Goal: Task Accomplishment & Management: Manage account settings

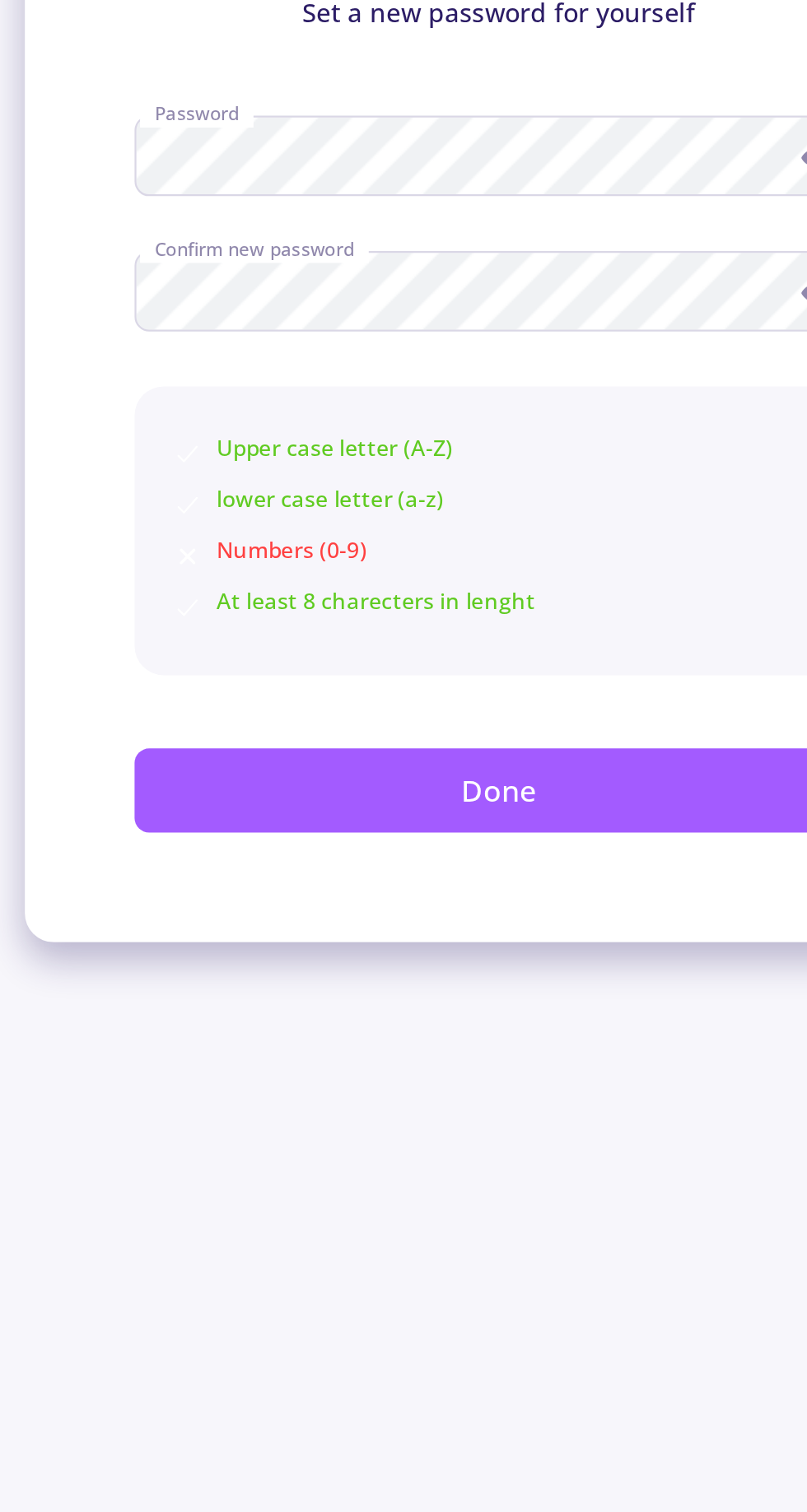
click at [454, 491] on button "Done" at bounding box center [403, 498] width 327 height 38
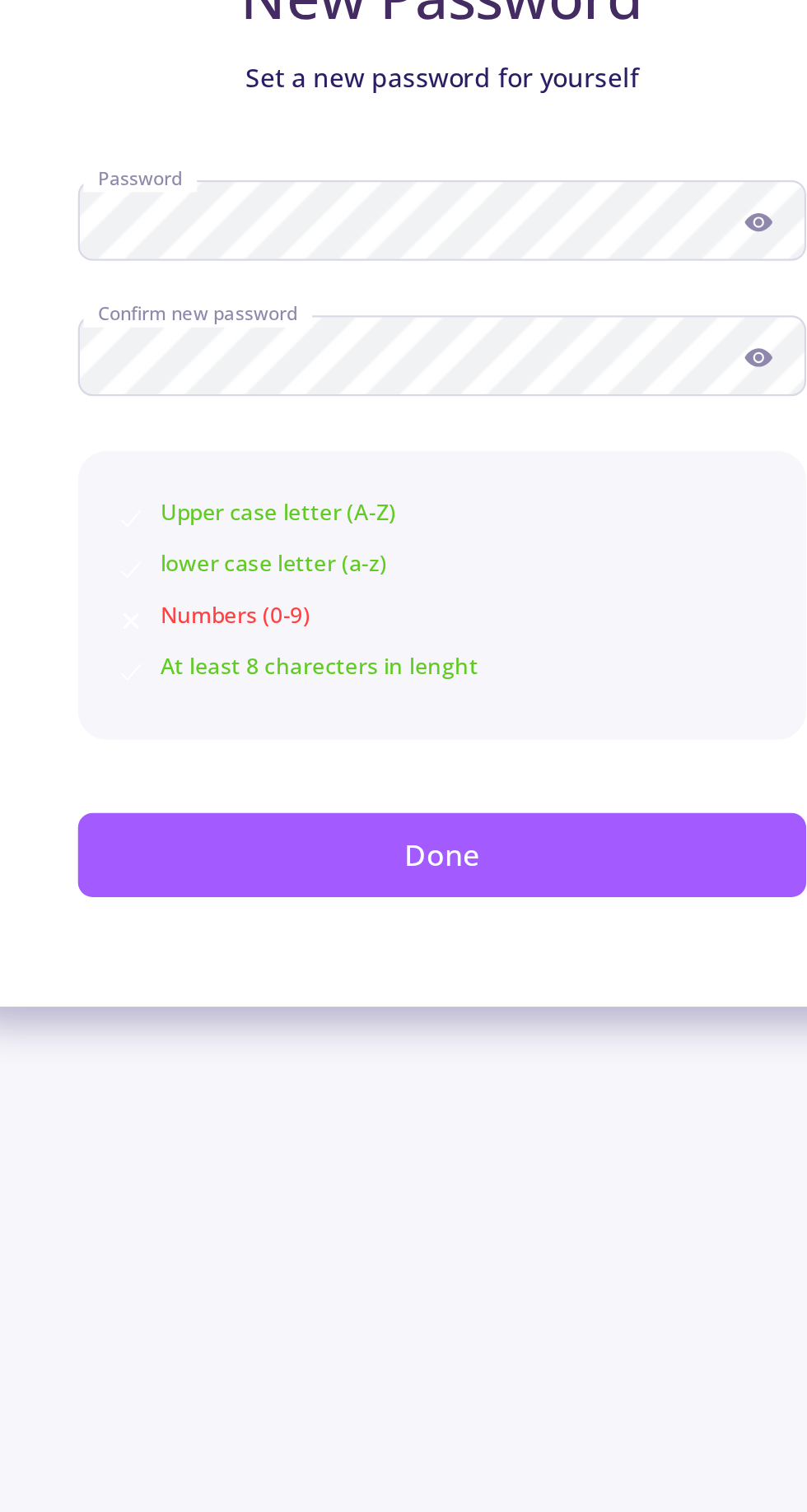
click at [433, 493] on button "Done" at bounding box center [403, 498] width 327 height 38
